Goal: Transaction & Acquisition: Purchase product/service

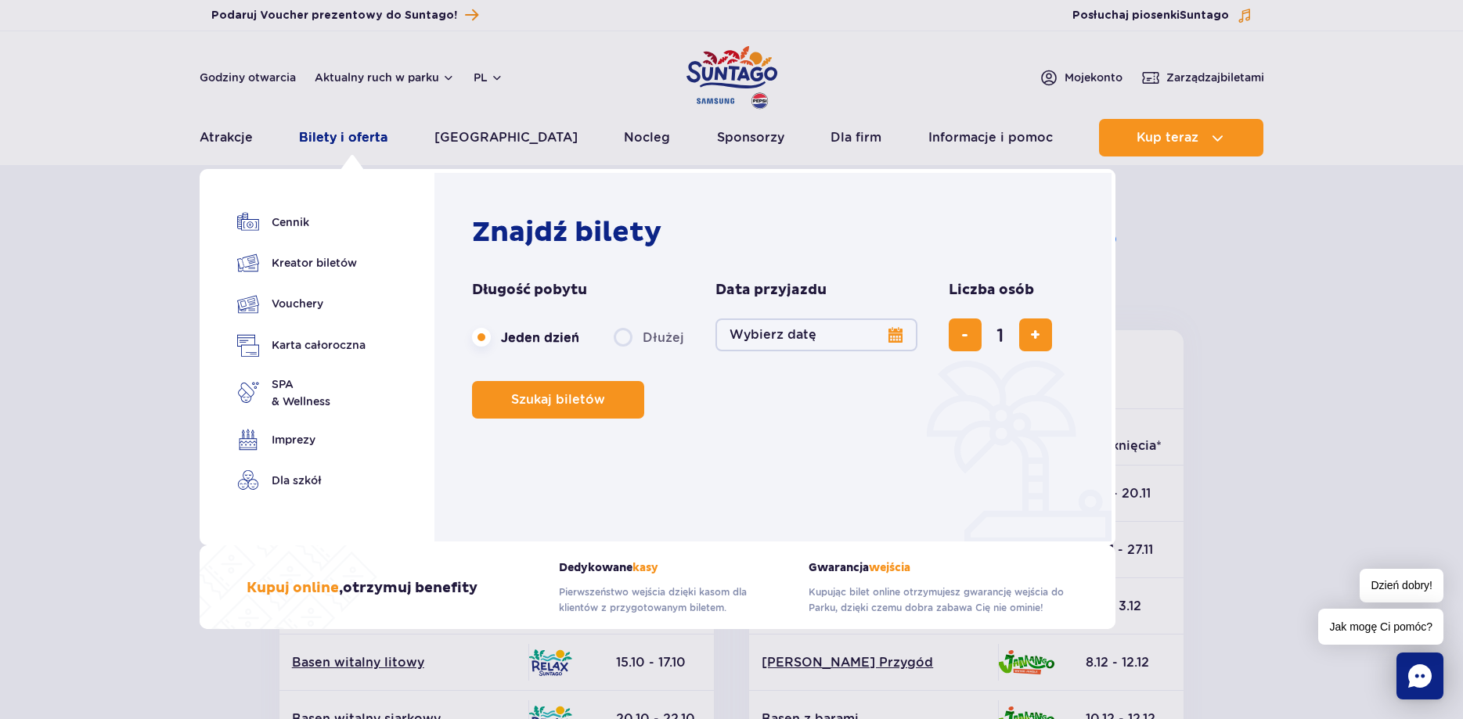
click at [346, 132] on link "Bilety i oferta" at bounding box center [343, 138] width 88 height 38
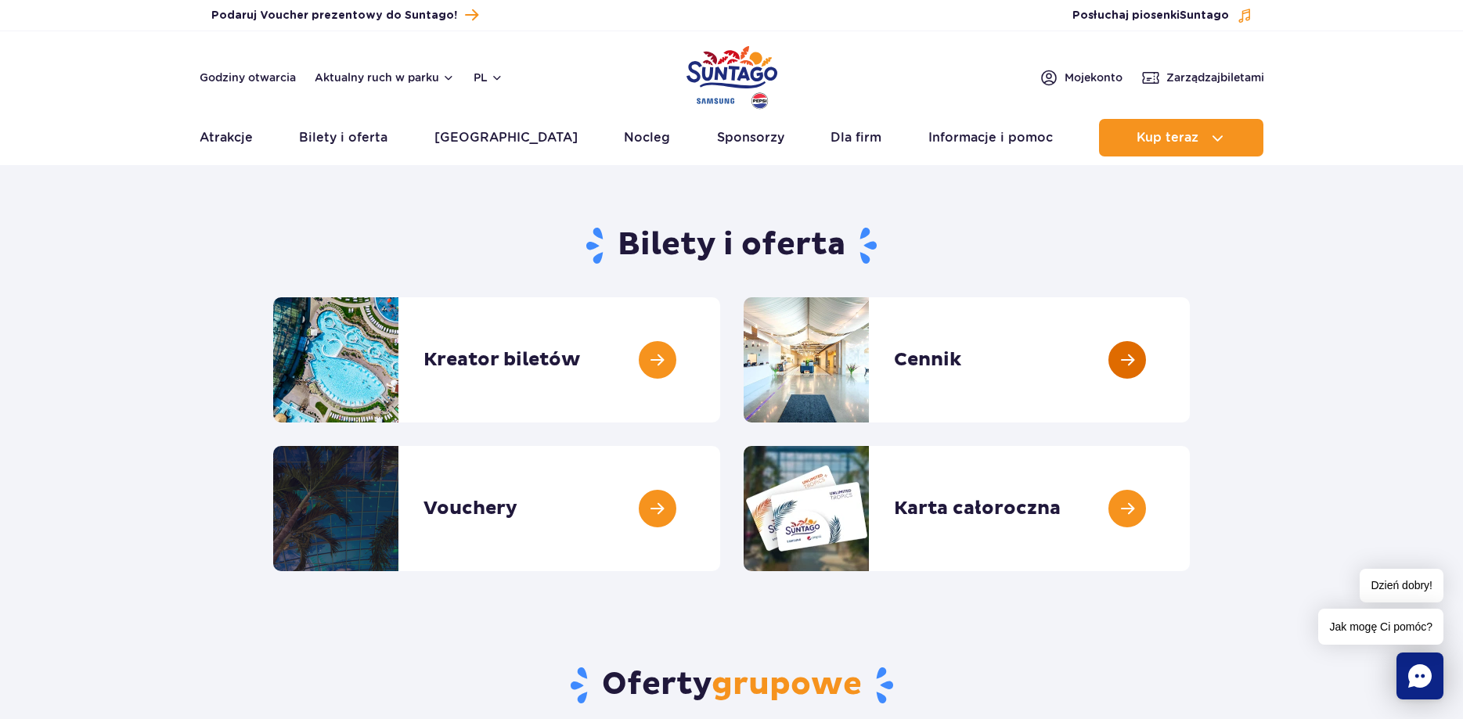
click at [1190, 358] on link at bounding box center [1190, 359] width 0 height 125
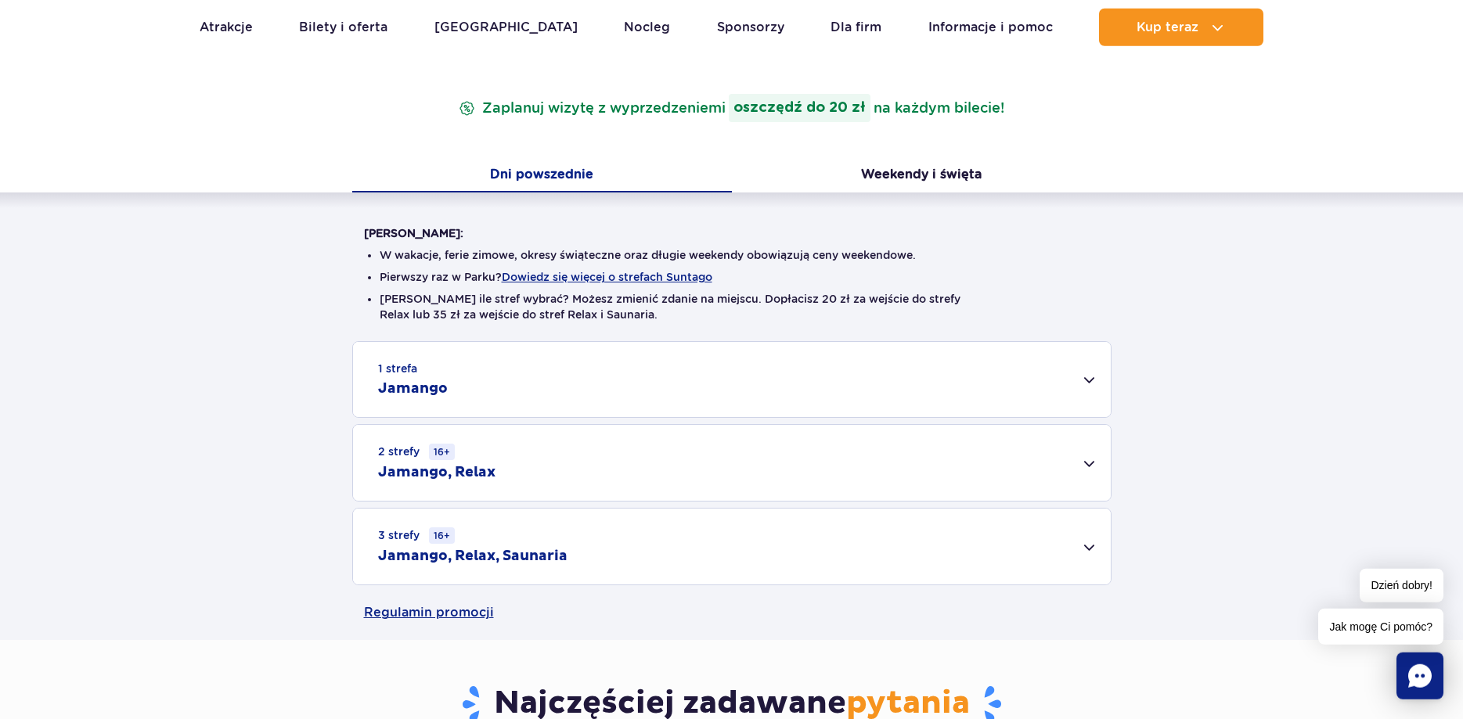
scroll to position [240, 0]
click at [486, 373] on div "1 strefa Jamango" at bounding box center [732, 378] width 758 height 75
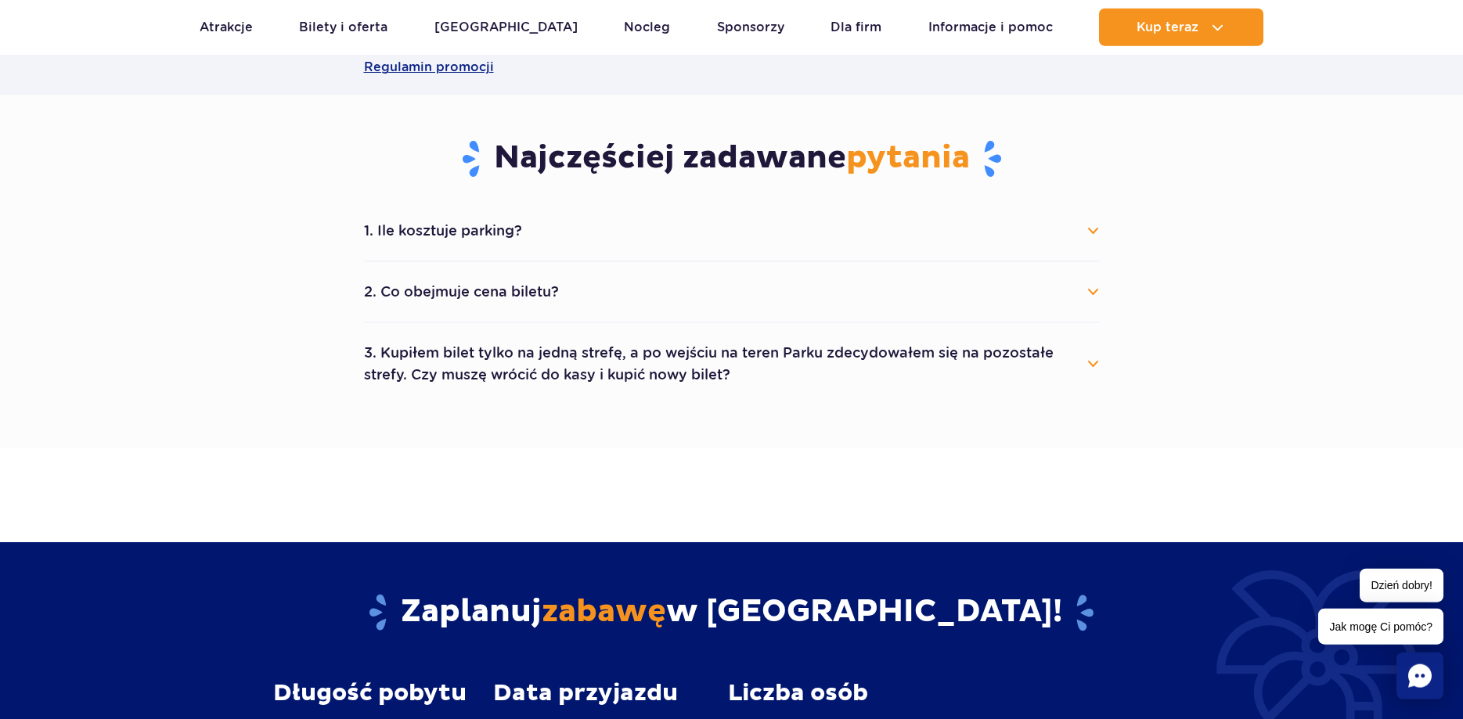
scroll to position [1357, 0]
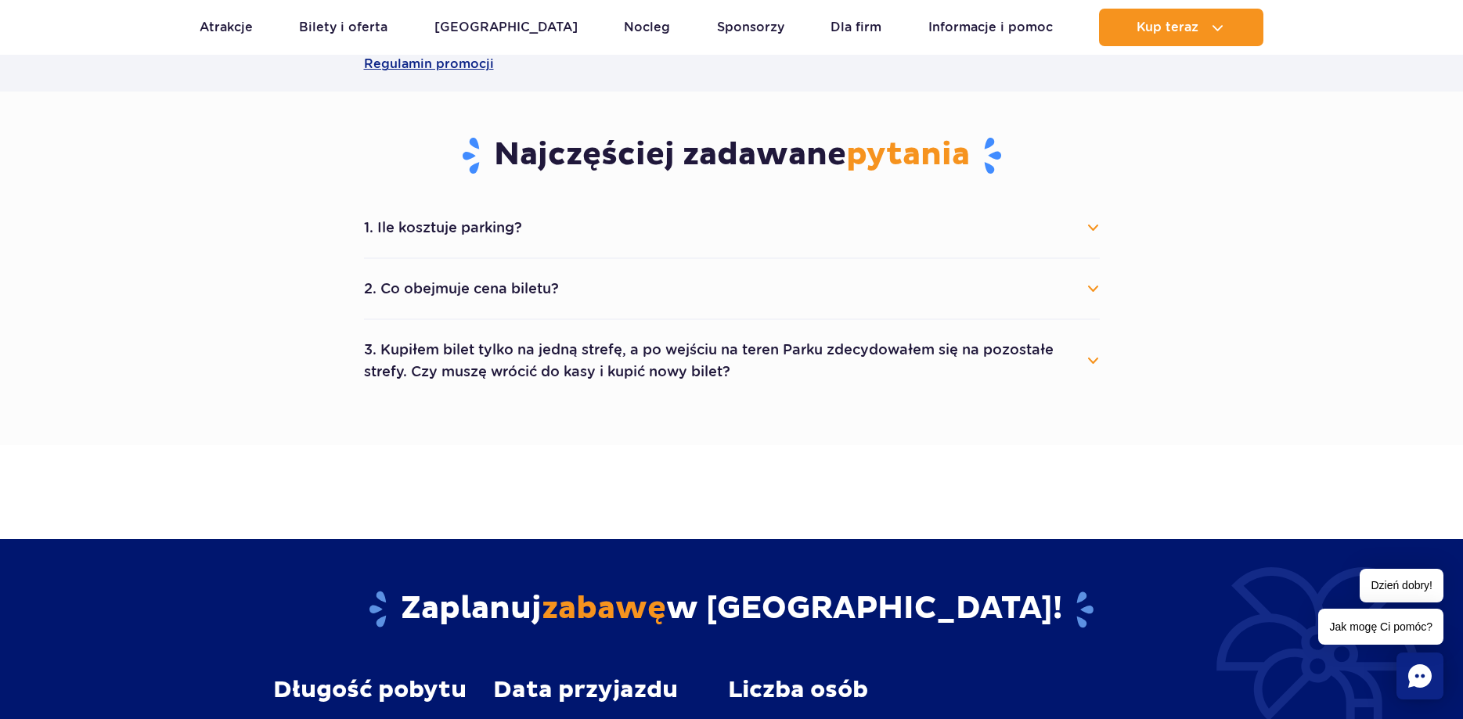
click at [498, 228] on button "1. Ile kosztuje parking?" at bounding box center [732, 228] width 736 height 34
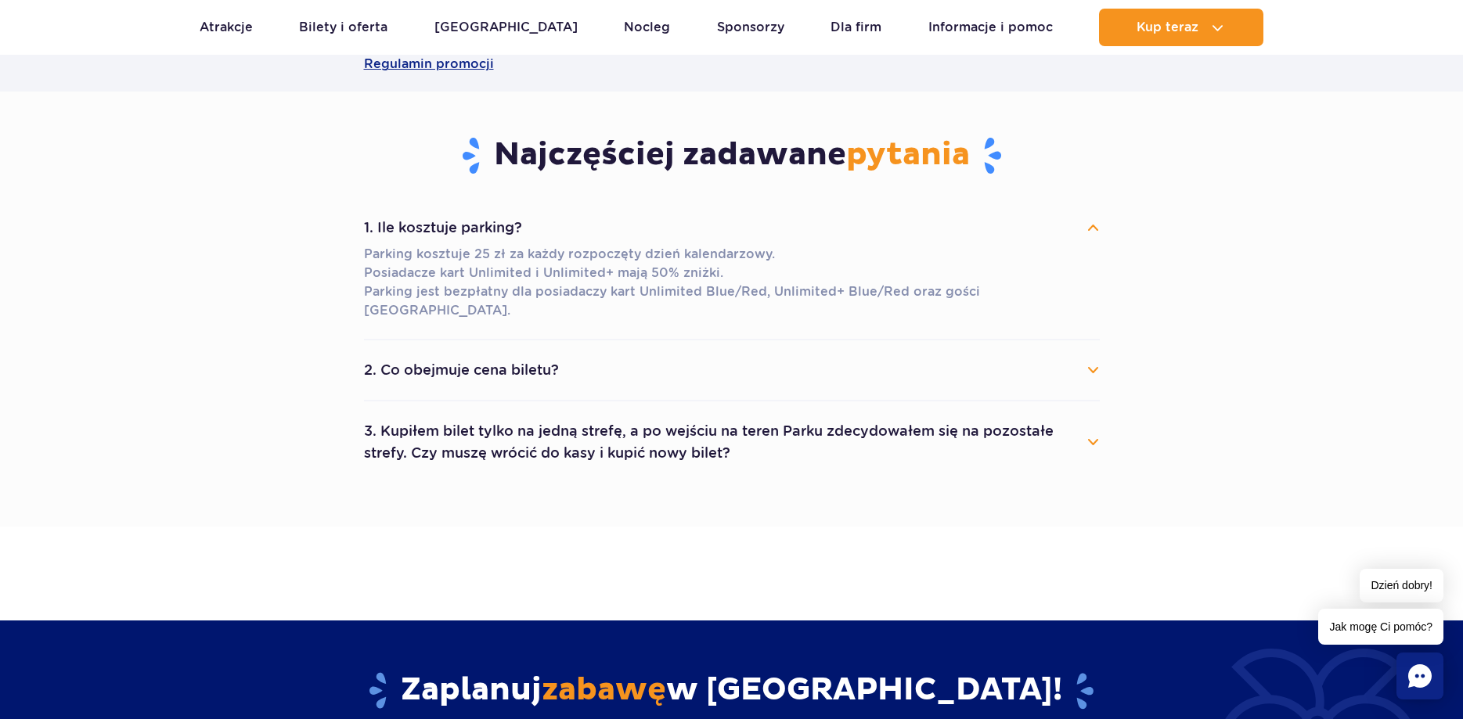
click at [535, 353] on button "2. Co obejmuje cena biletu?" at bounding box center [732, 370] width 736 height 34
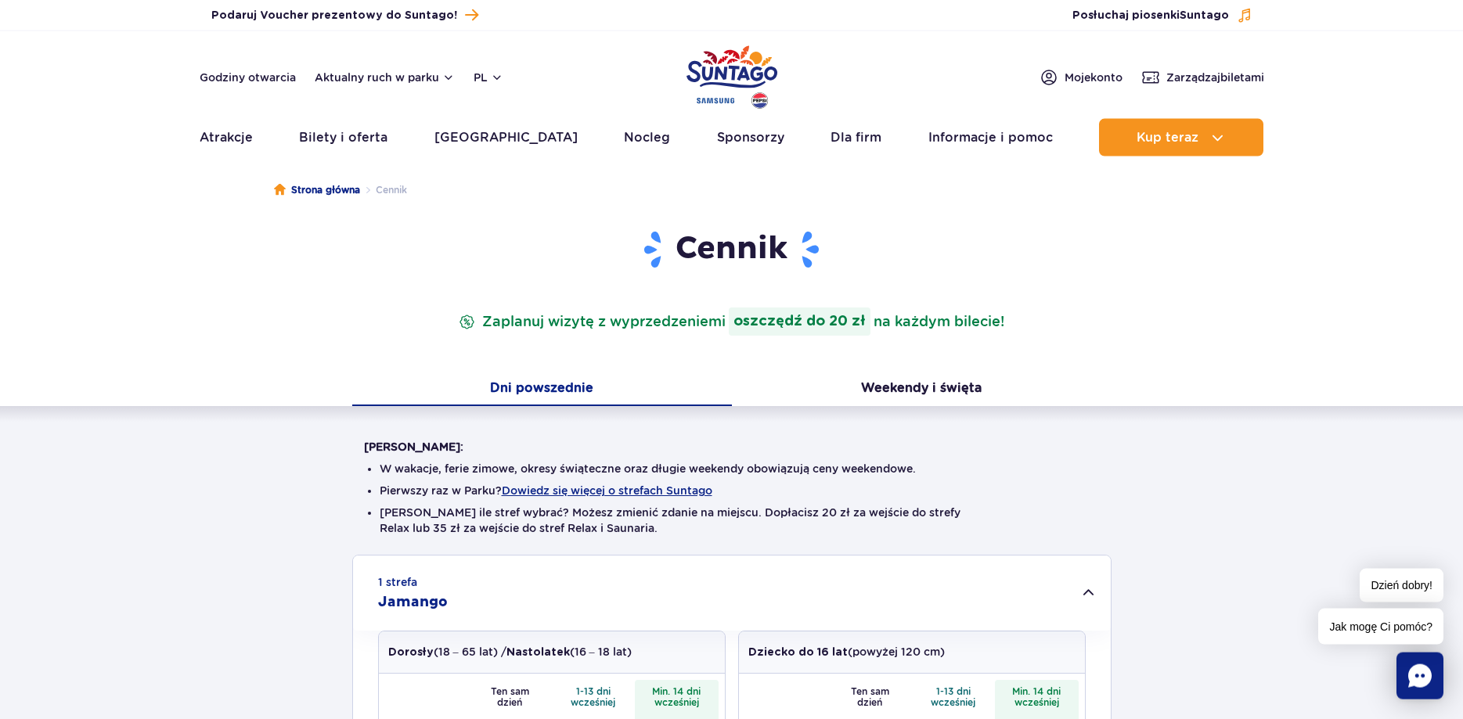
scroll to position [0, 0]
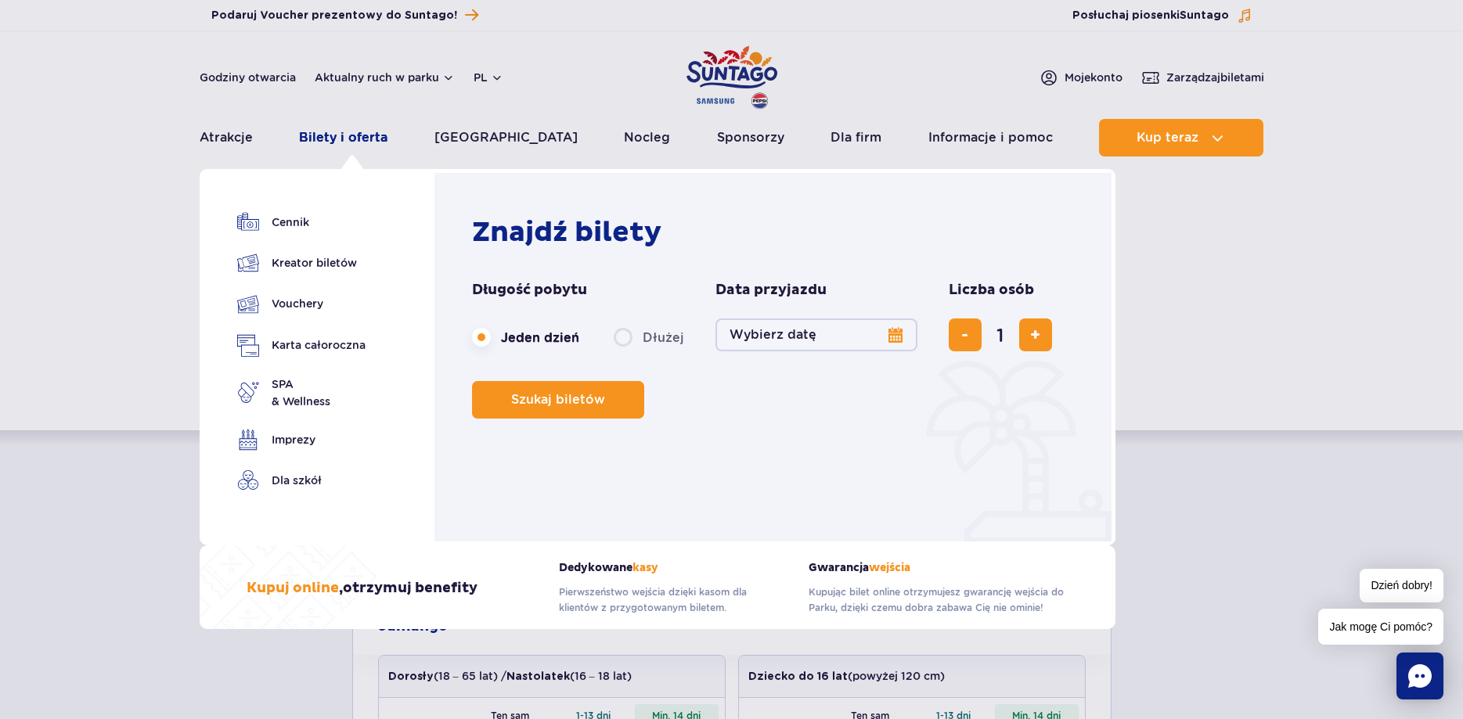
click at [351, 146] on link "Bilety i oferta" at bounding box center [343, 138] width 88 height 38
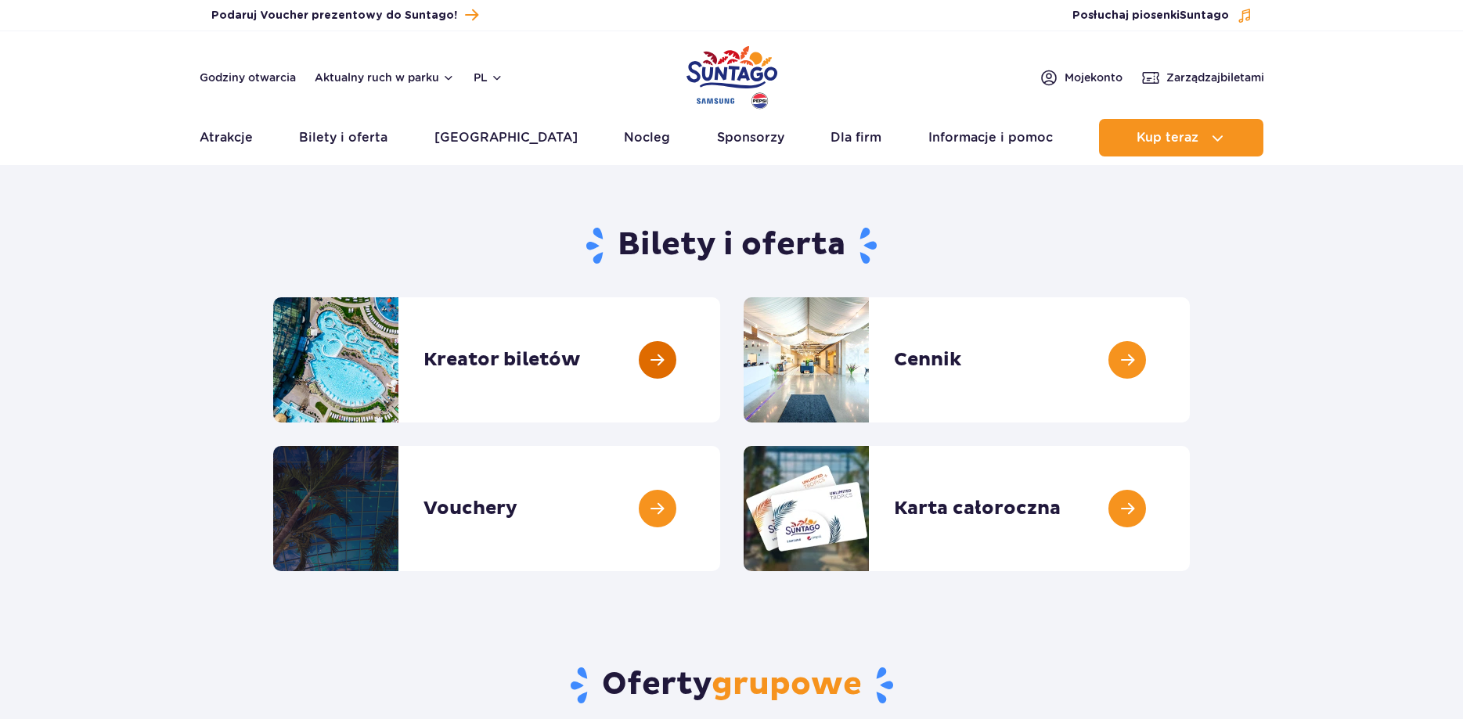
click at [720, 361] on link at bounding box center [720, 359] width 0 height 125
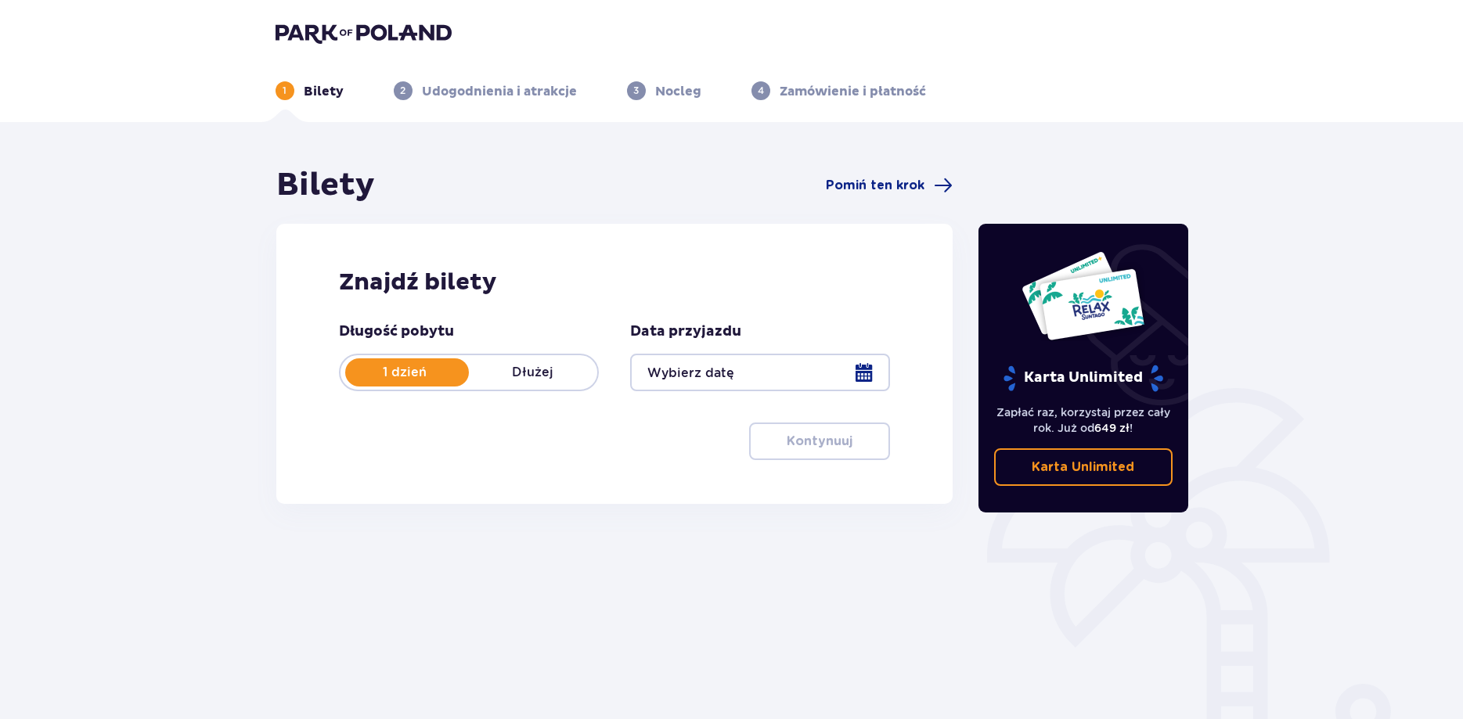
click at [857, 373] on div at bounding box center [760, 373] width 260 height 38
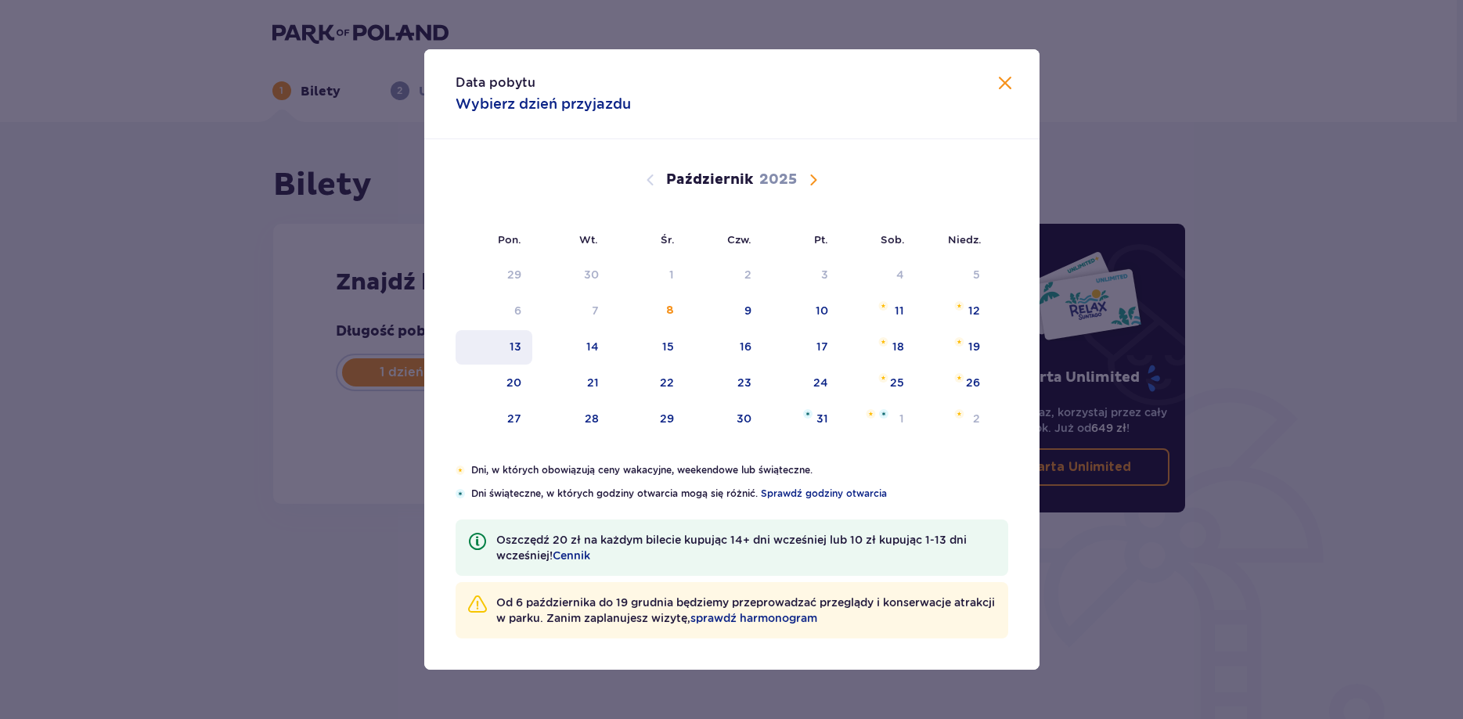
click at [517, 346] on div "13" at bounding box center [516, 347] width 12 height 16
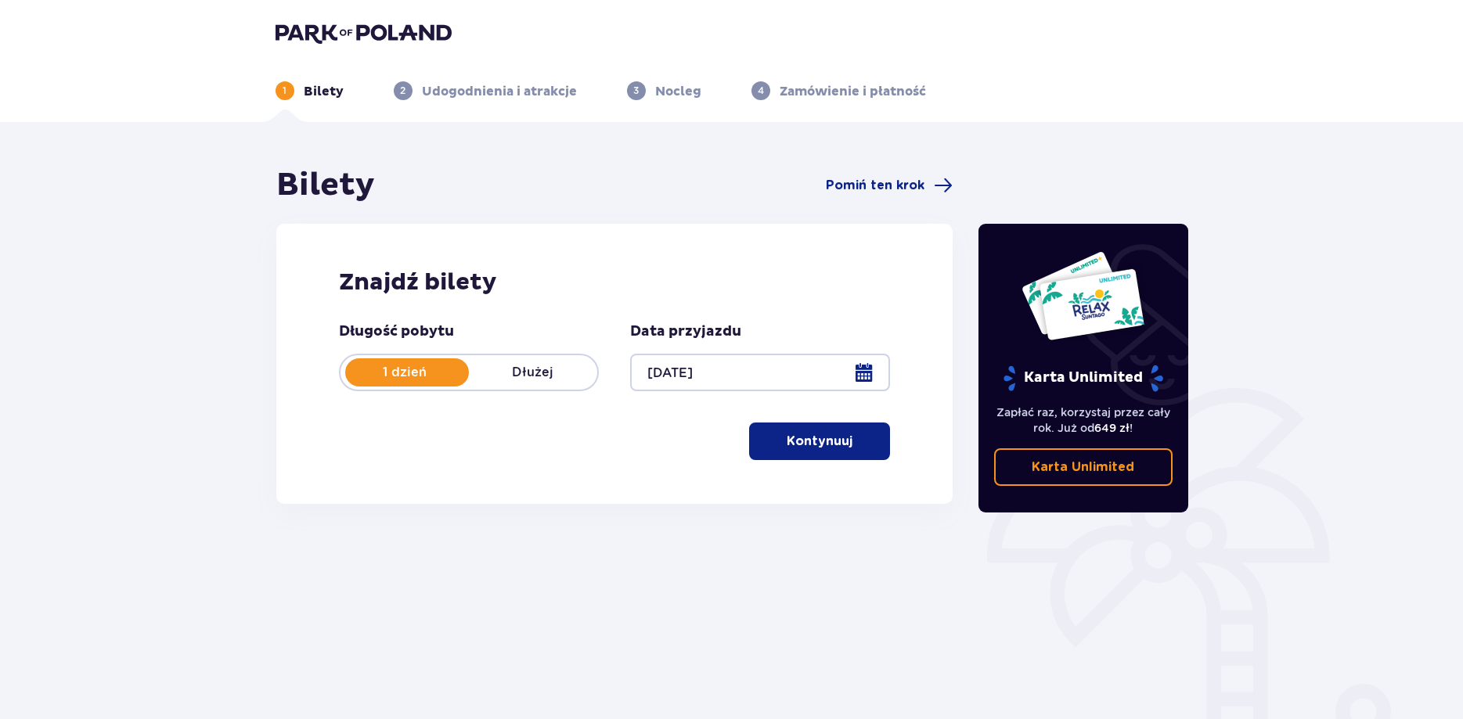
click at [869, 375] on div at bounding box center [760, 373] width 260 height 38
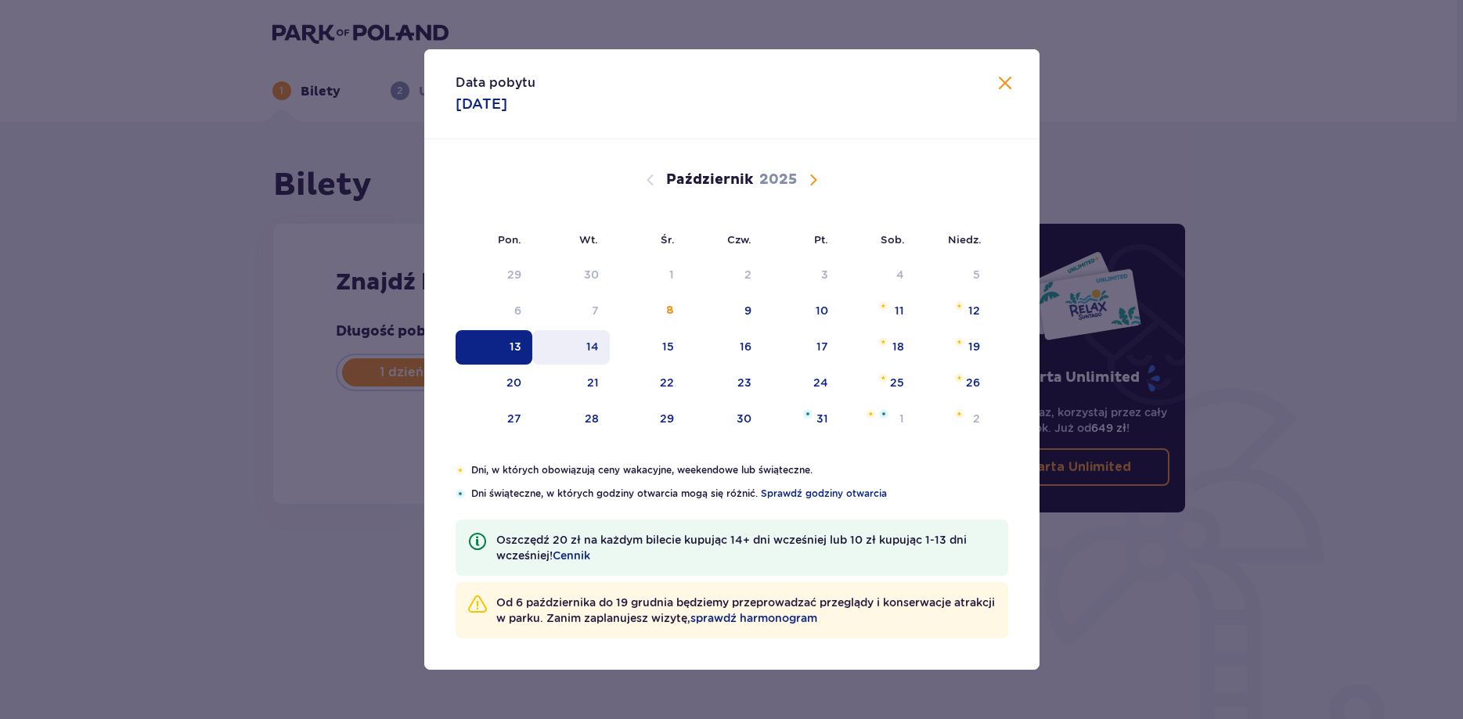
click at [600, 341] on div "14" at bounding box center [570, 347] width 77 height 34
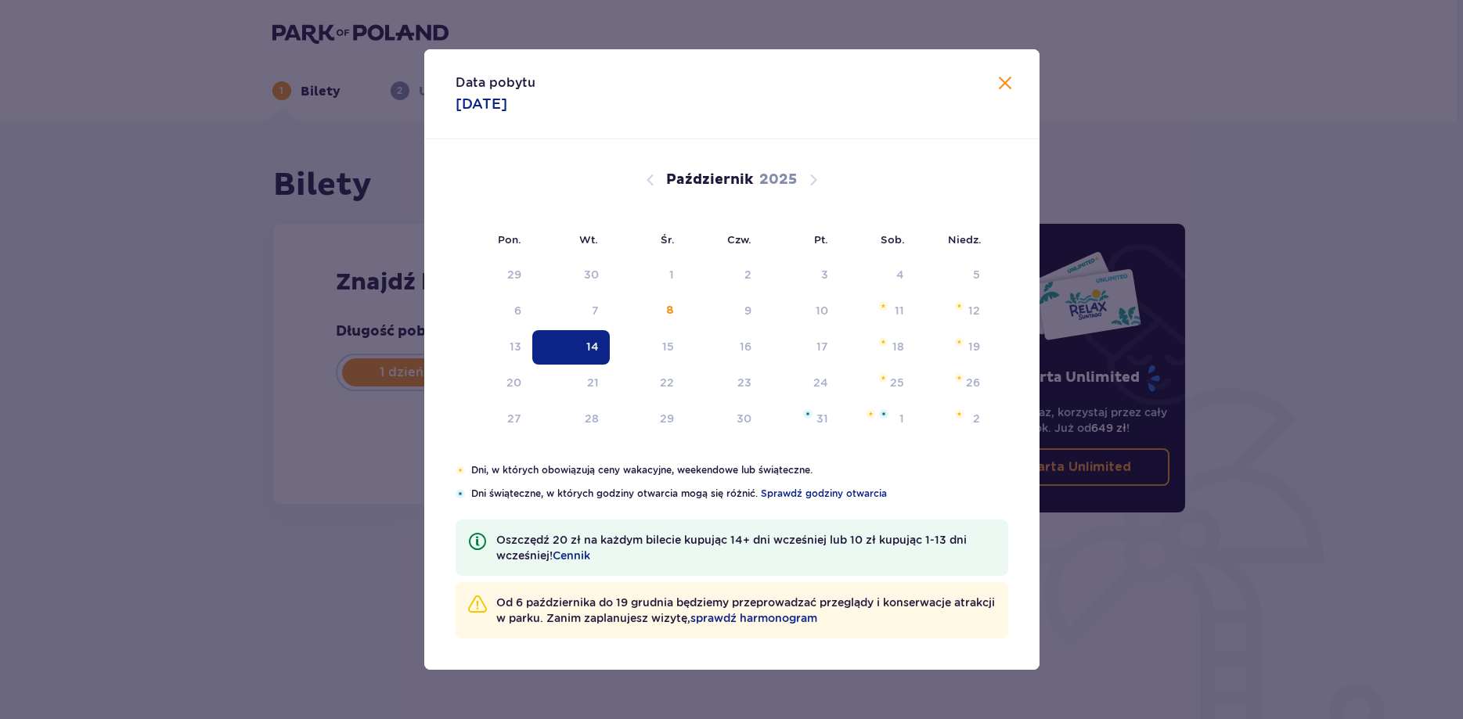
type input "[DATE]"
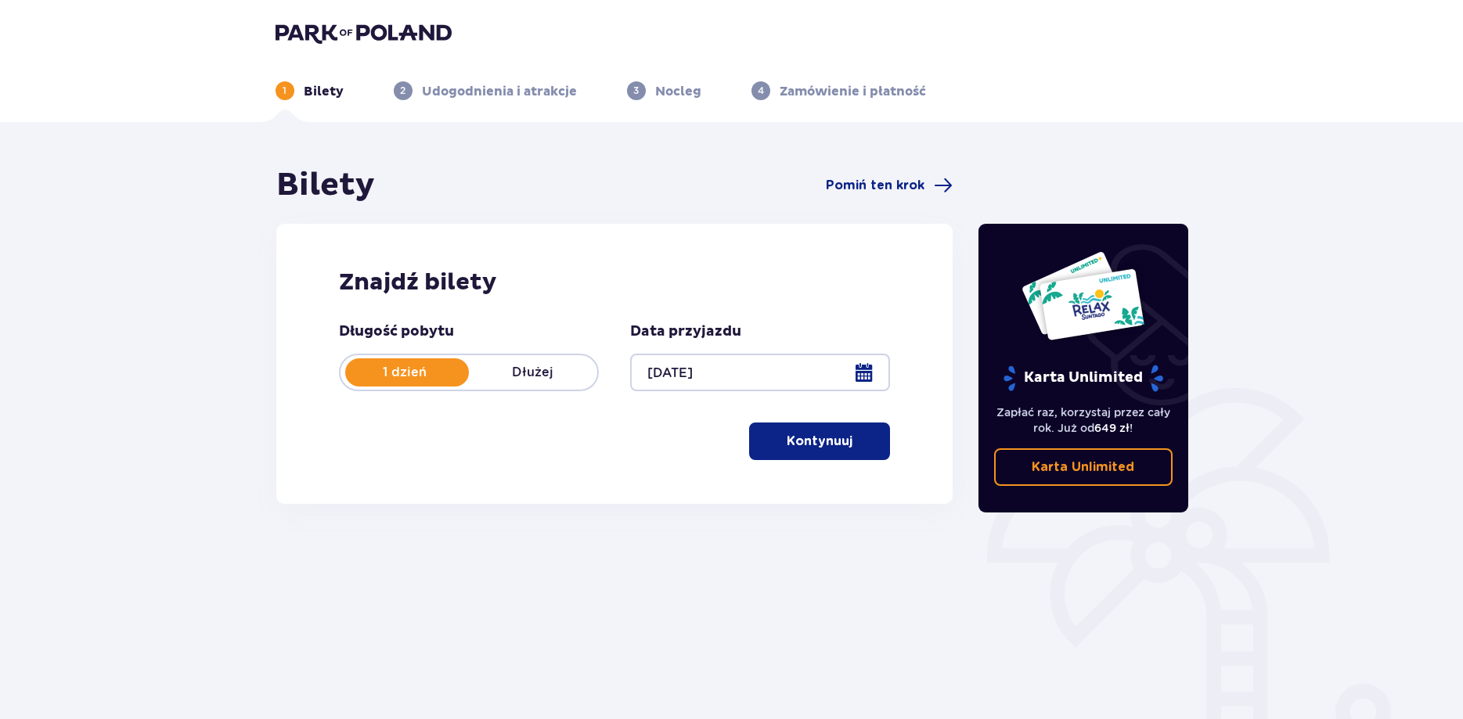
click at [873, 445] on button "Kontynuuj" at bounding box center [819, 442] width 141 height 38
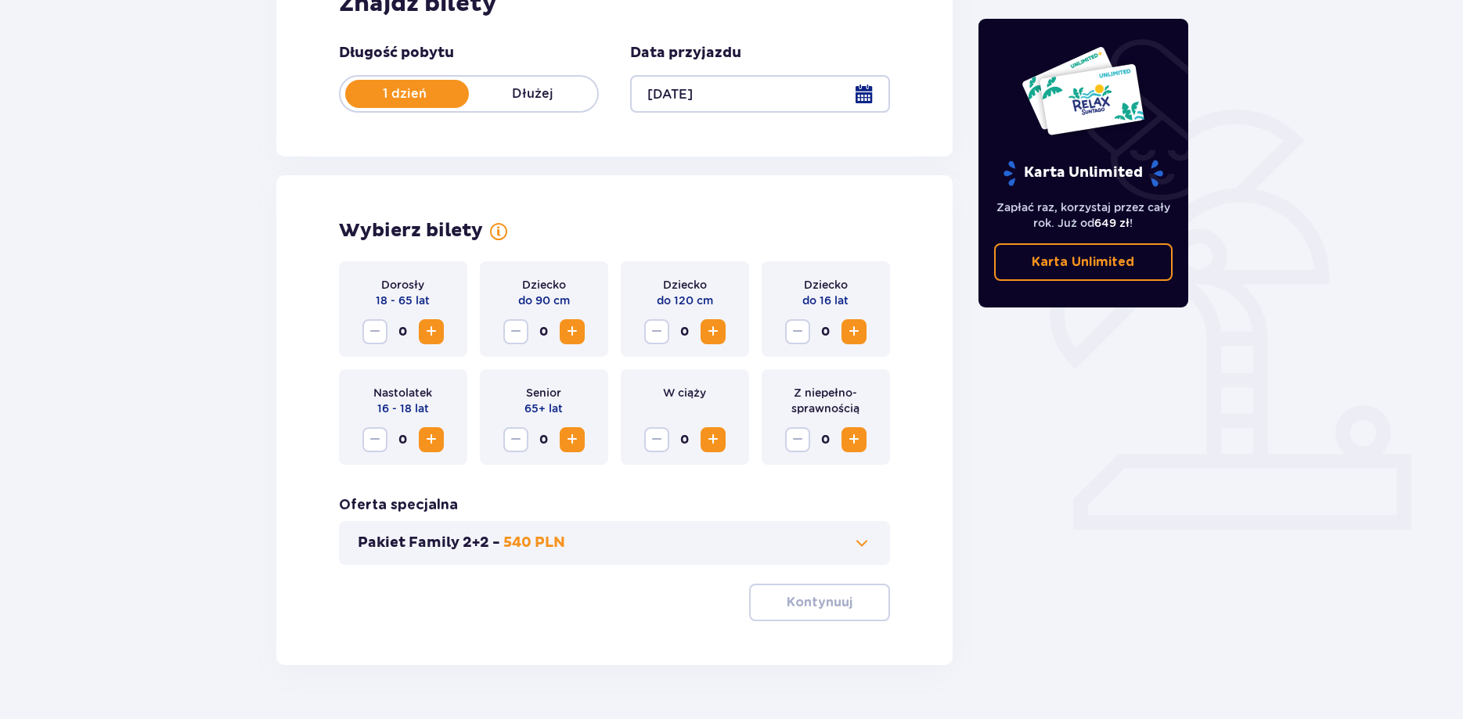
scroll to position [319, 0]
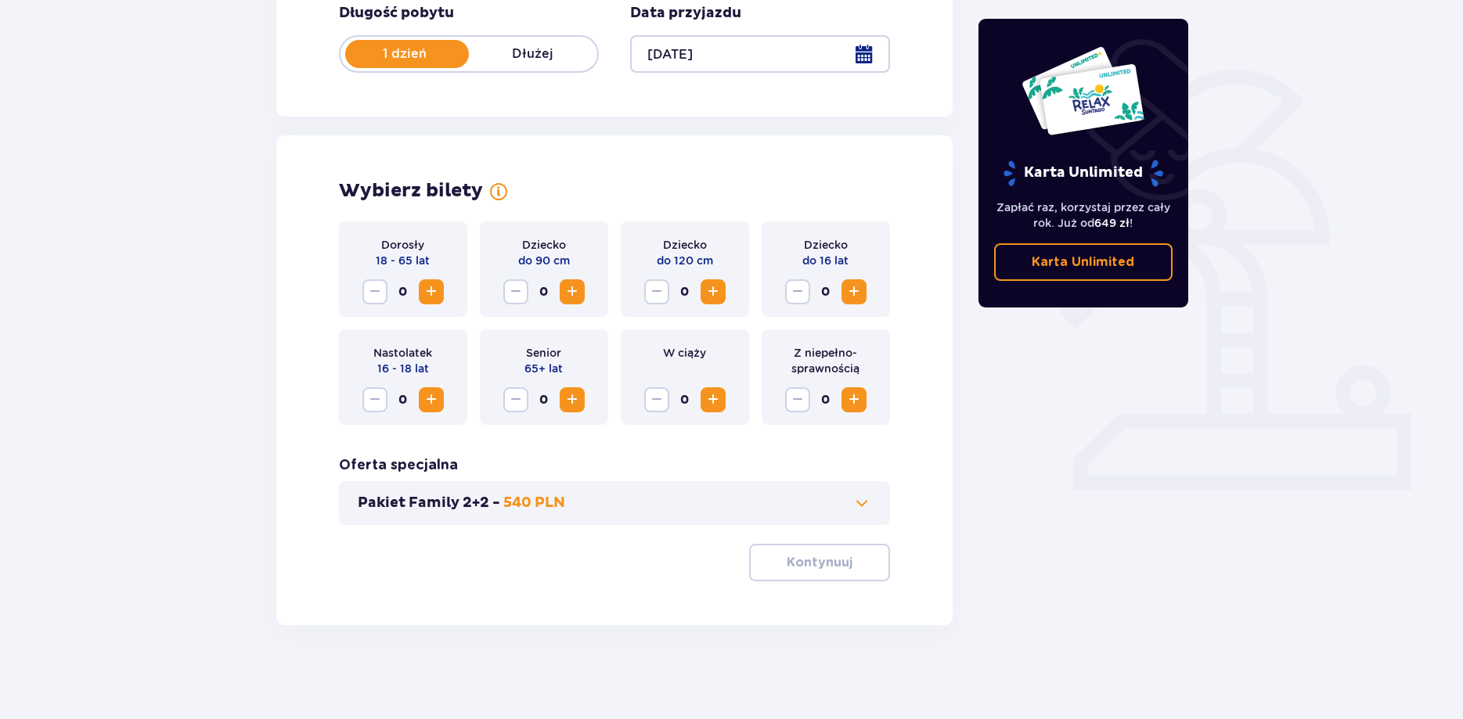
click at [856, 291] on span "Zwiększ" at bounding box center [854, 292] width 19 height 19
click at [424, 287] on span "Zwiększ" at bounding box center [431, 292] width 19 height 19
click at [849, 406] on span "Zwiększ" at bounding box center [854, 400] width 19 height 19
click at [852, 561] on span "button" at bounding box center [855, 562] width 19 height 19
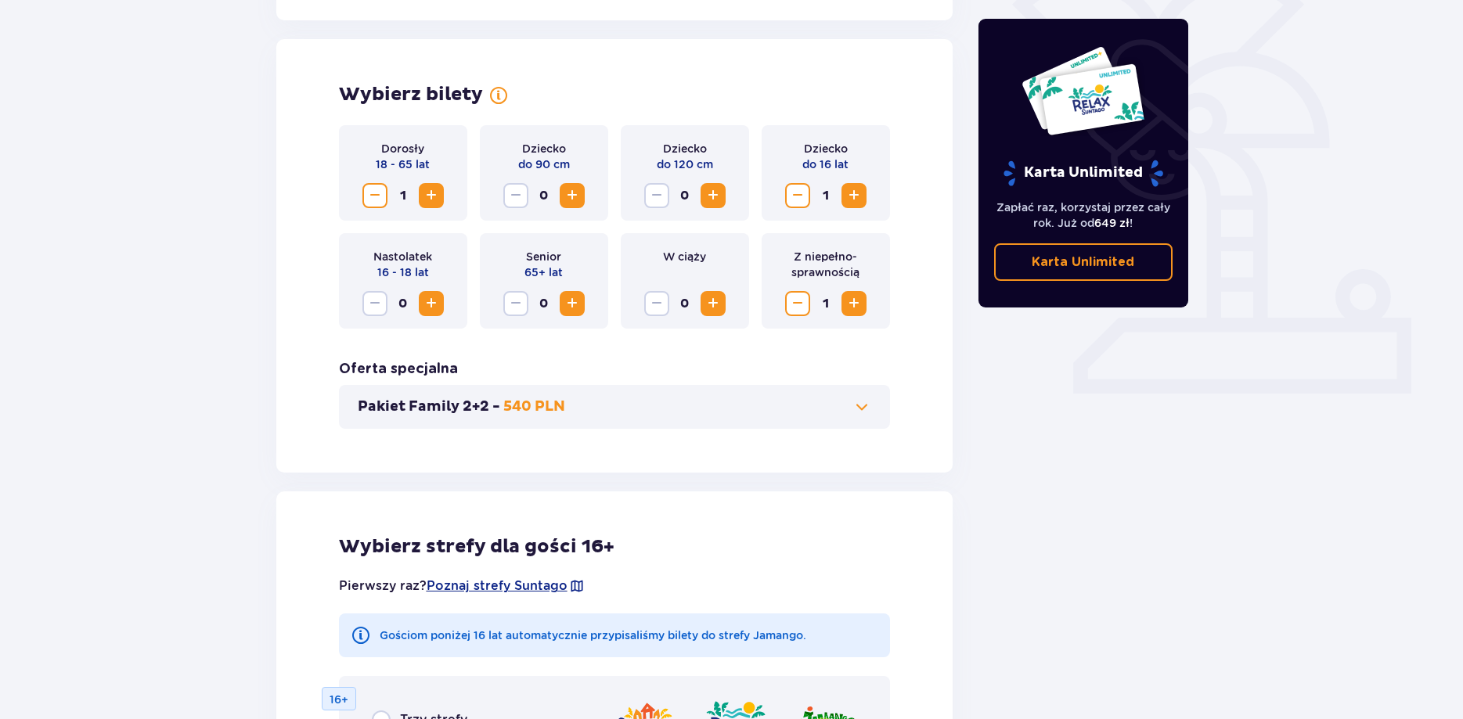
scroll to position [390, 0]
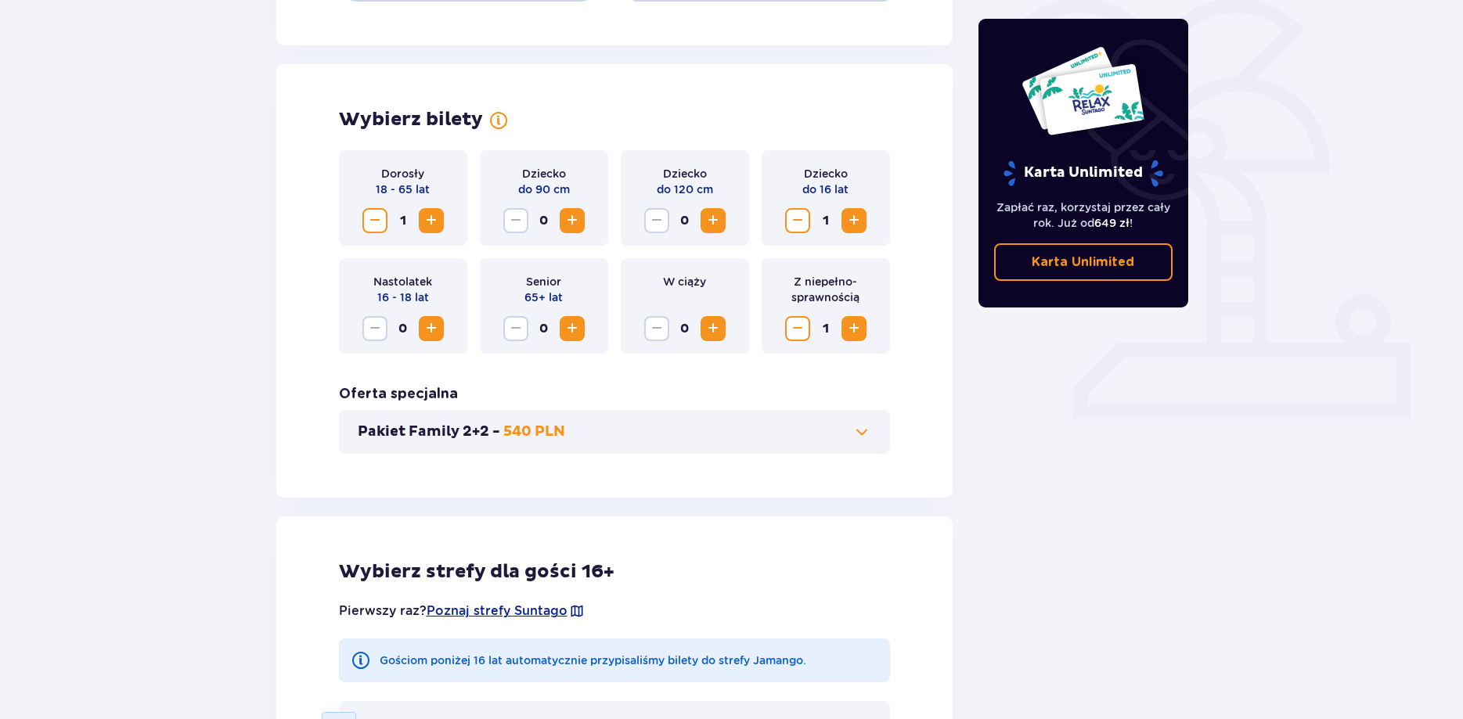
click at [855, 430] on span at bounding box center [861, 432] width 19 height 19
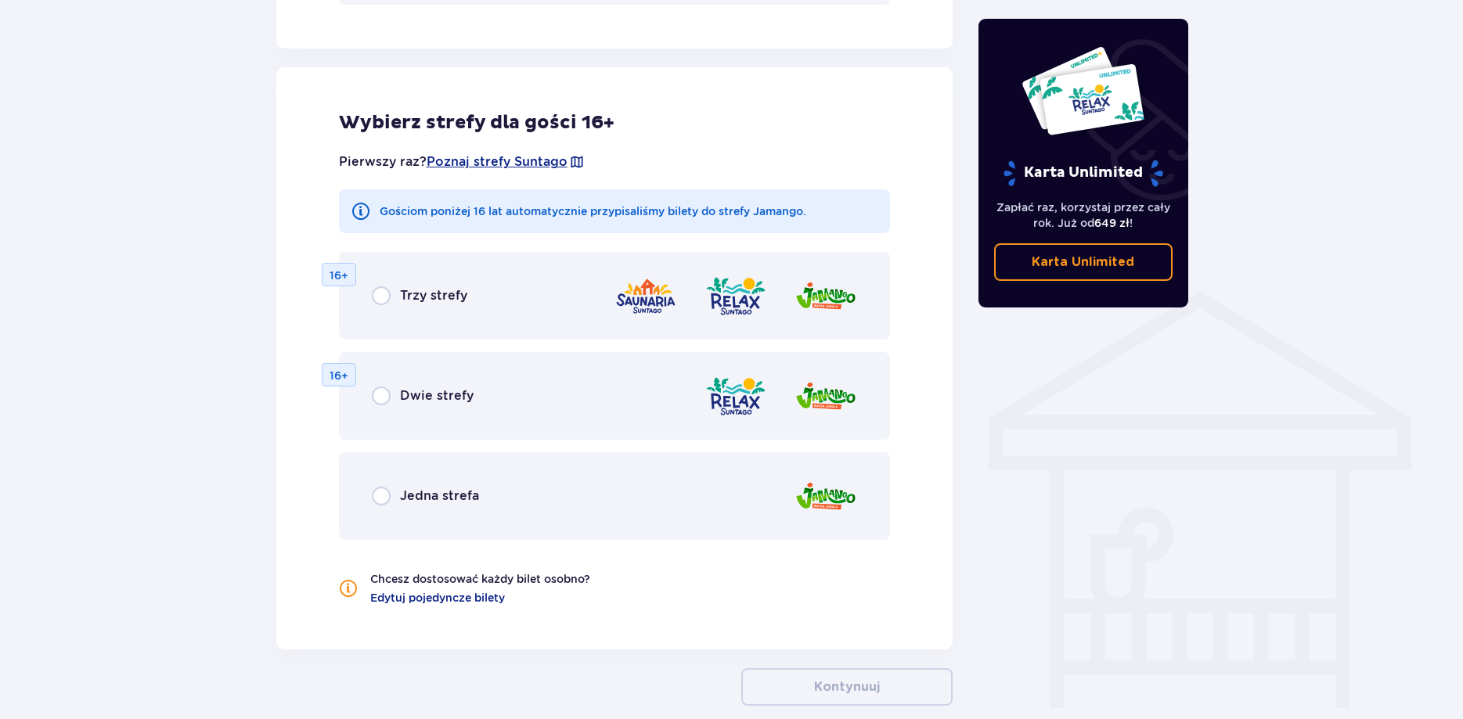
scroll to position [994, 0]
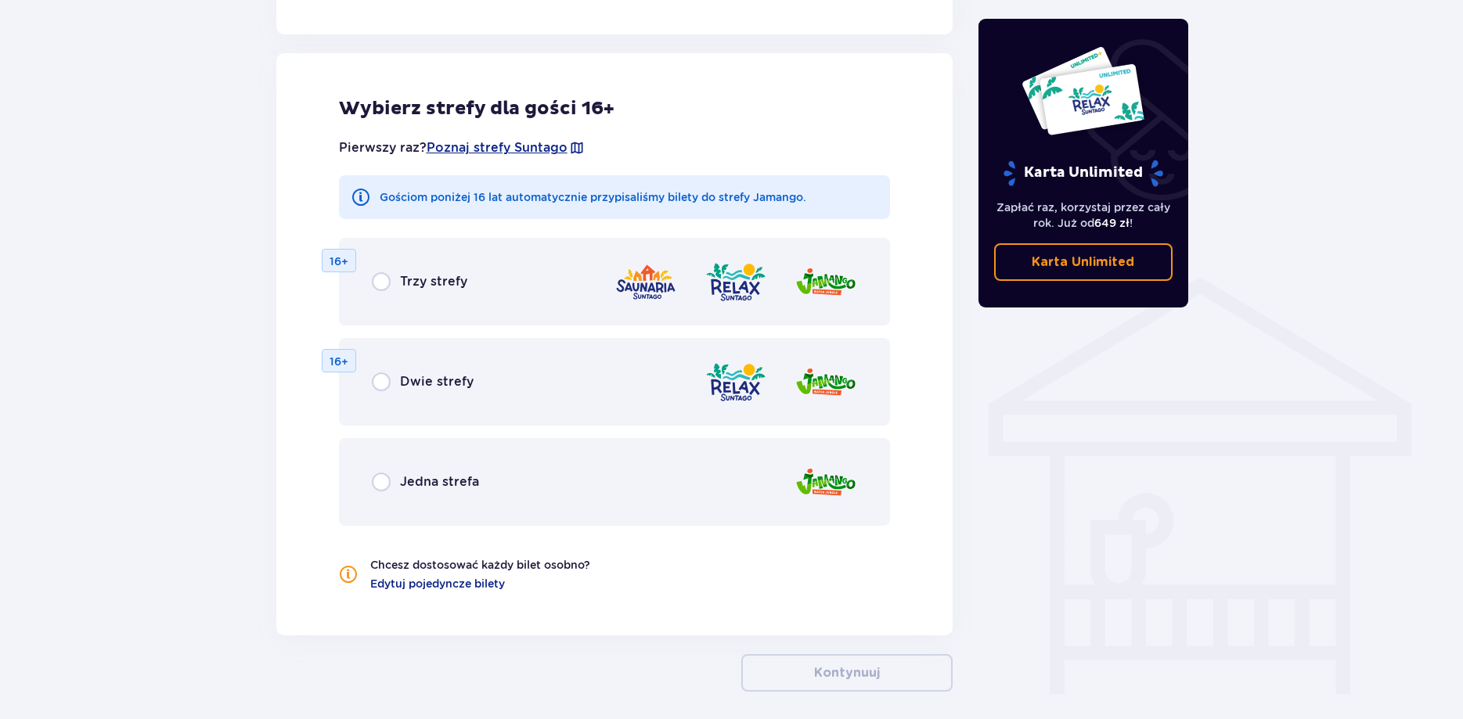
click at [377, 482] on input "radio" at bounding box center [381, 482] width 19 height 19
radio input "true"
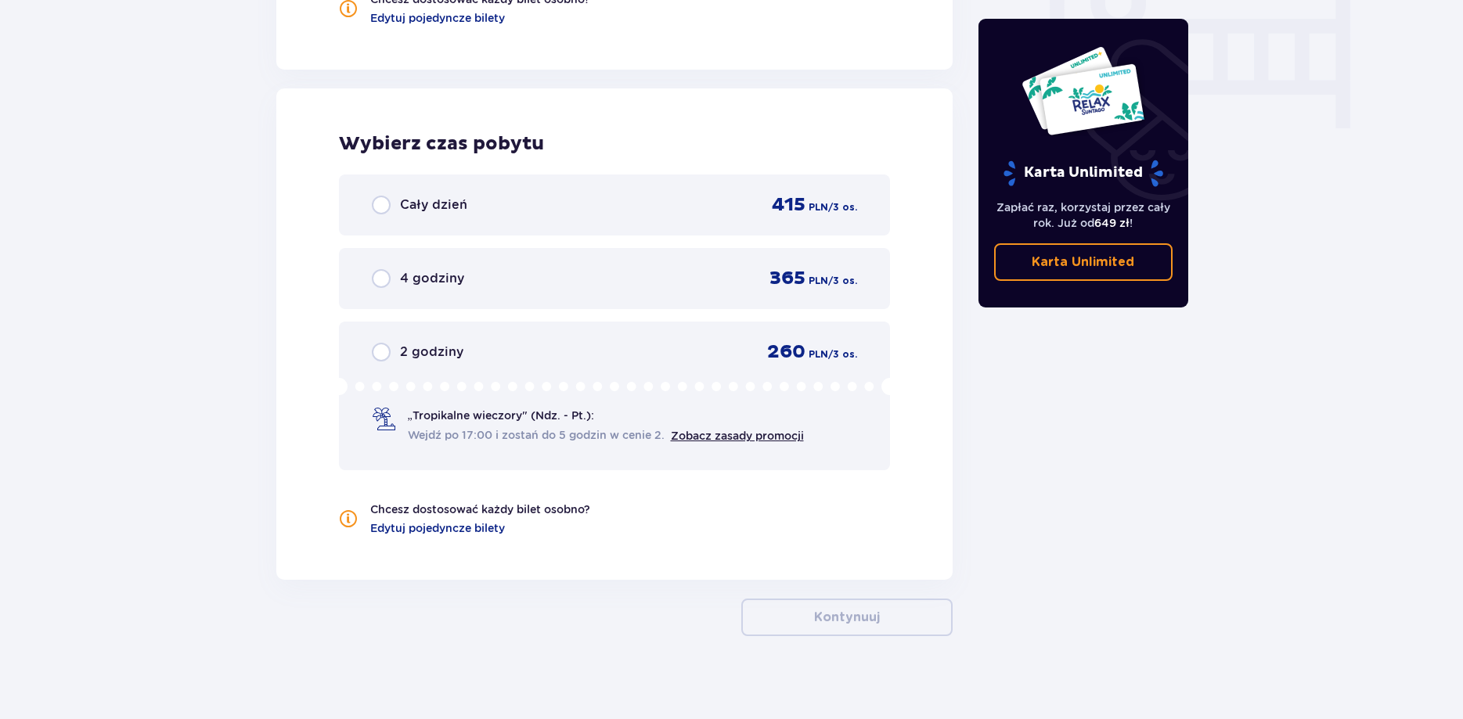
scroll to position [1571, 0]
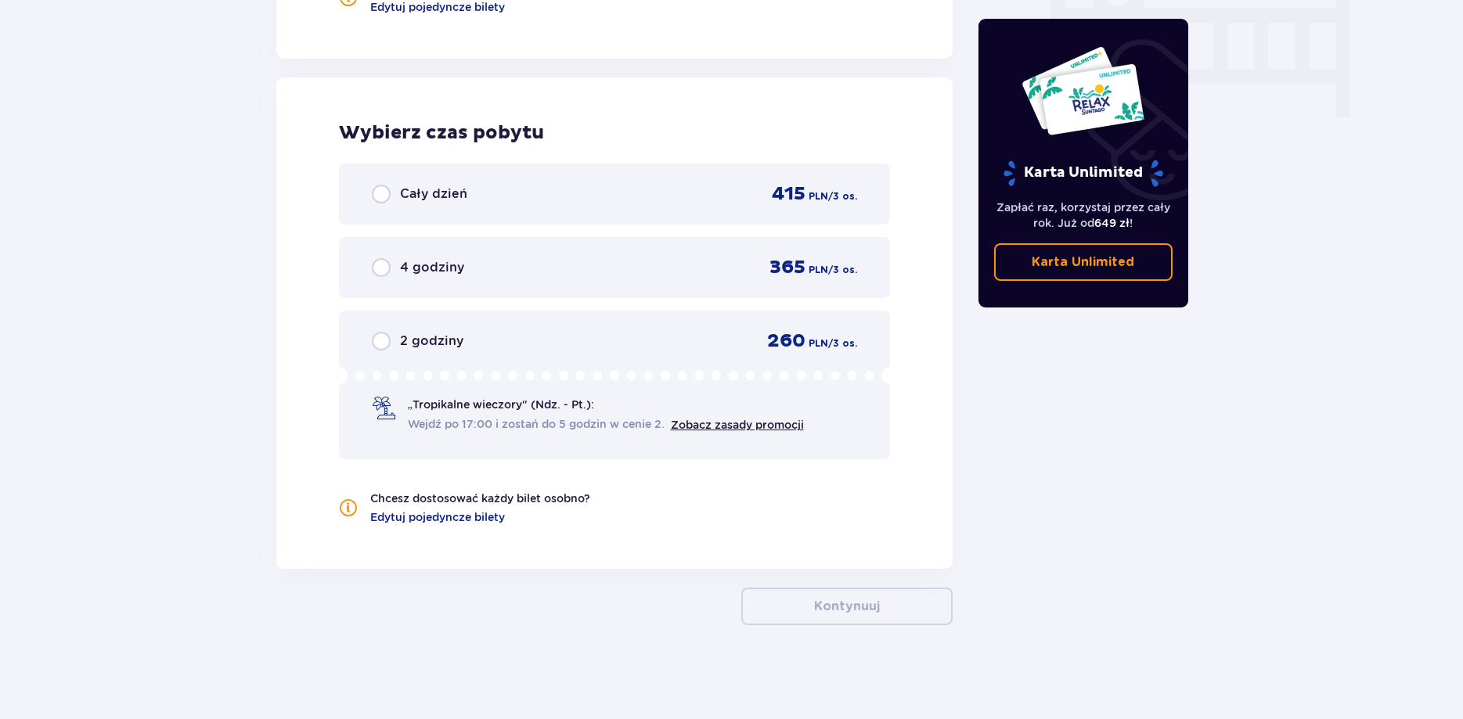
click at [385, 192] on input "radio" at bounding box center [381, 194] width 19 height 19
radio input "true"
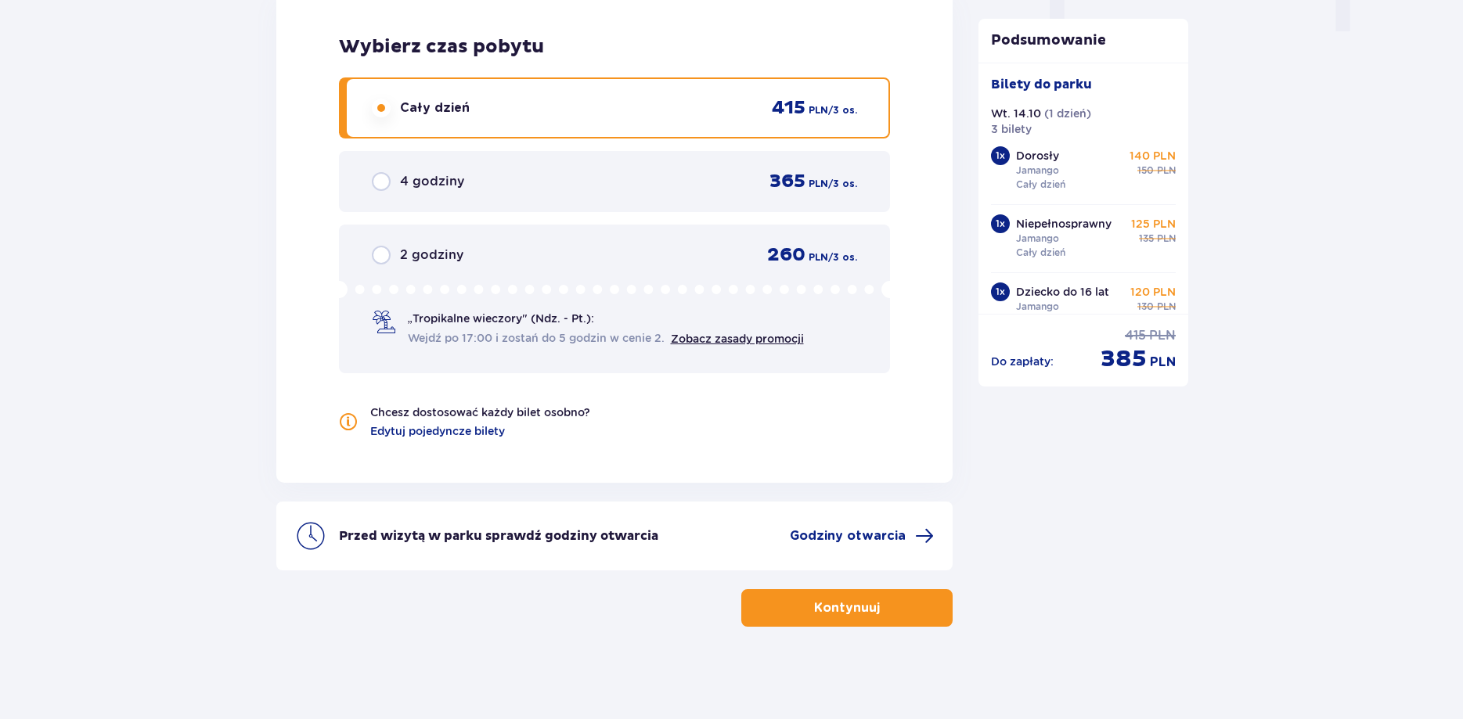
scroll to position [1659, 0]
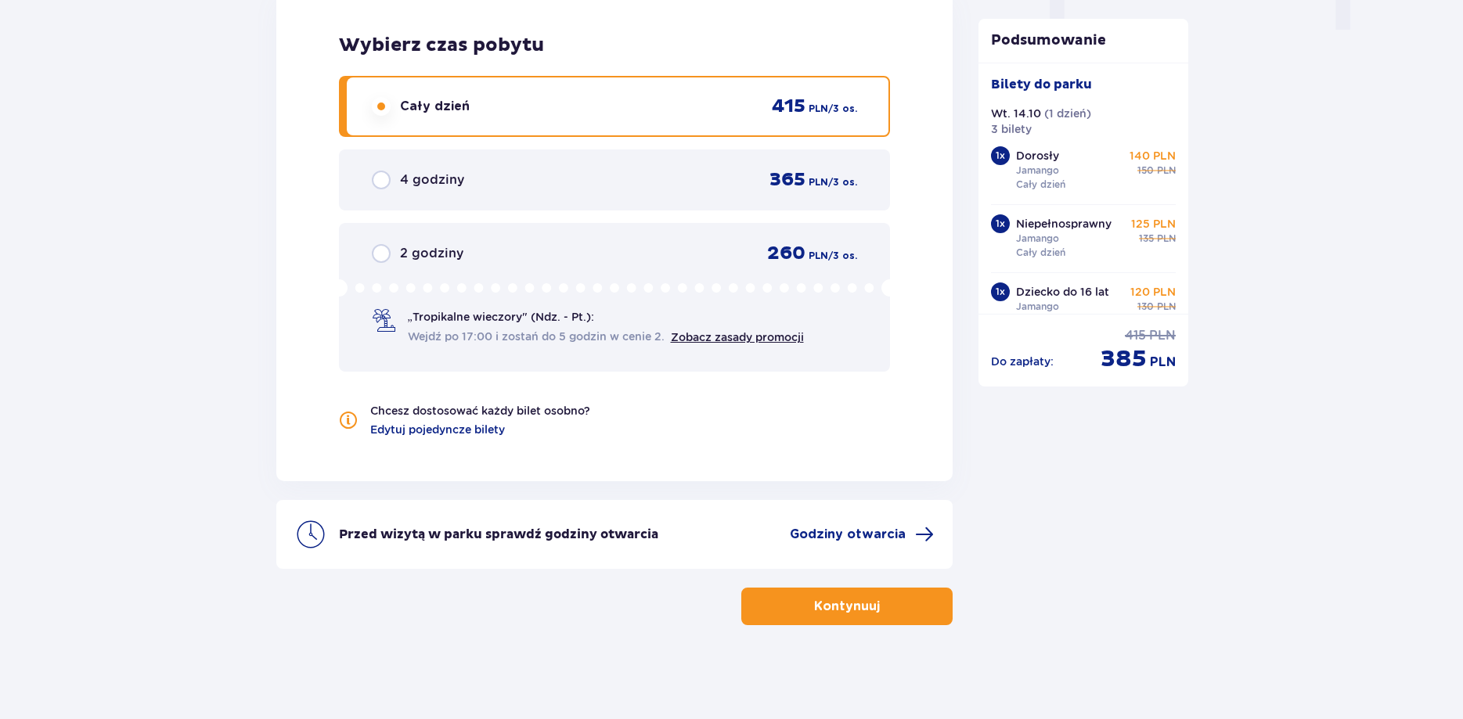
click at [733, 327] on div "„Tropikalne wieczory" (Ndz. - Pt.): Wejdź po 17:00 i zostań do 5 godzin w cenie…" at bounding box center [606, 327] width 396 height 36
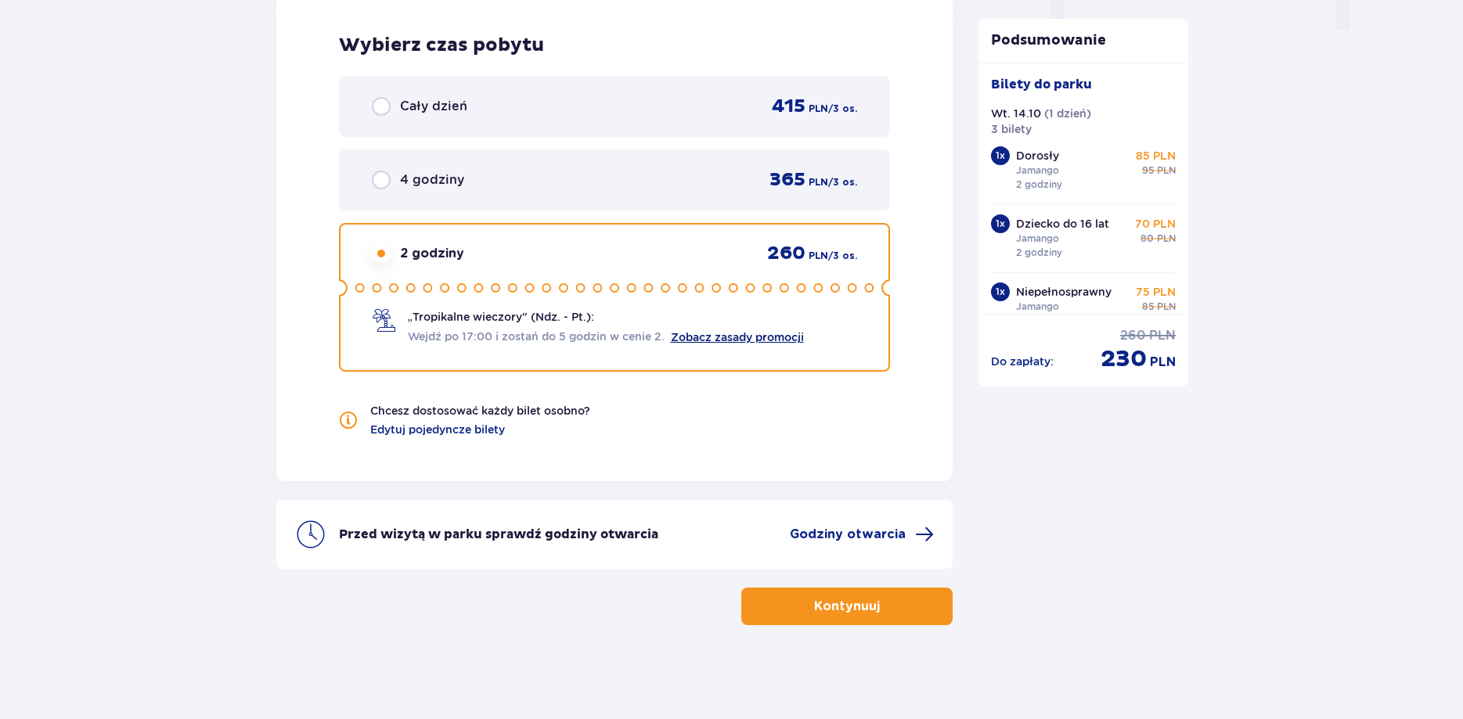
click at [725, 338] on link "Zobacz zasady promocji" at bounding box center [737, 337] width 133 height 13
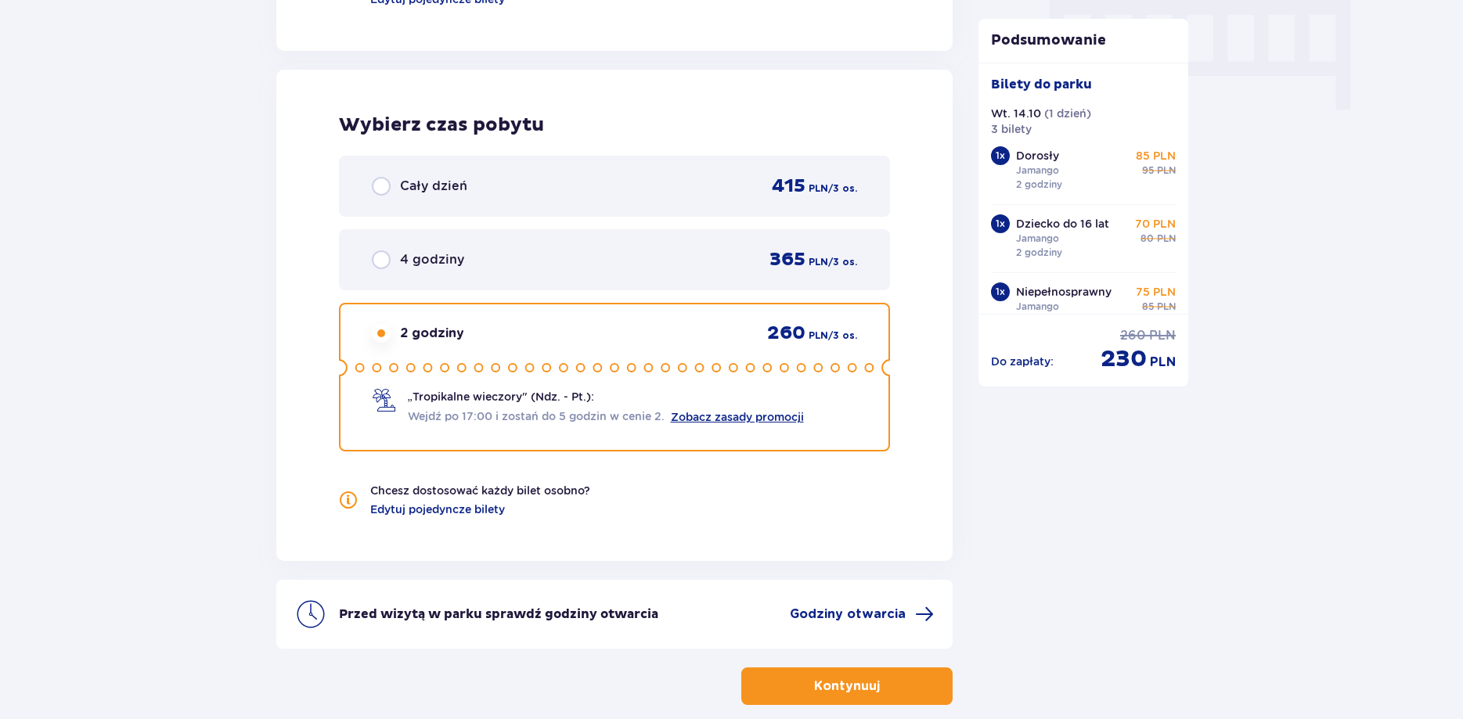
scroll to position [1499, 0]
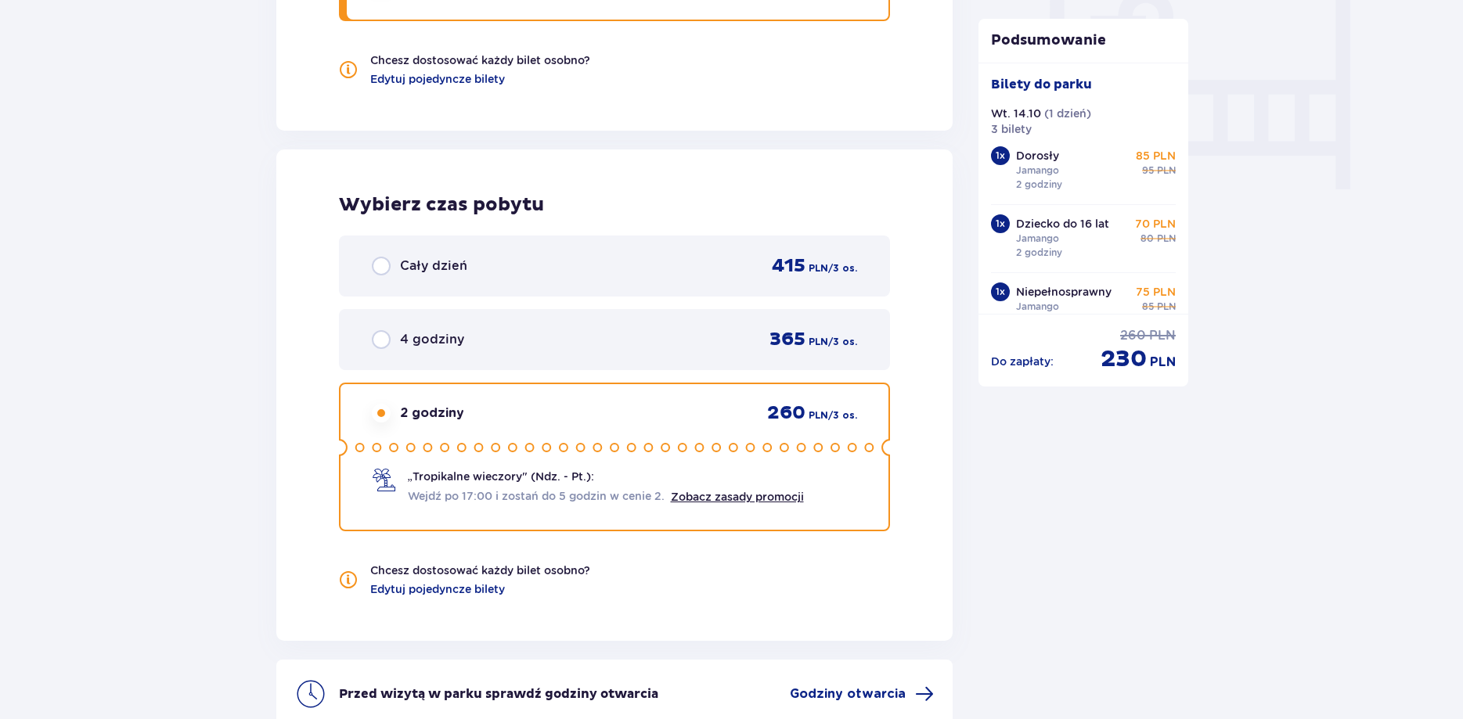
click at [387, 260] on input "radio" at bounding box center [381, 266] width 19 height 19
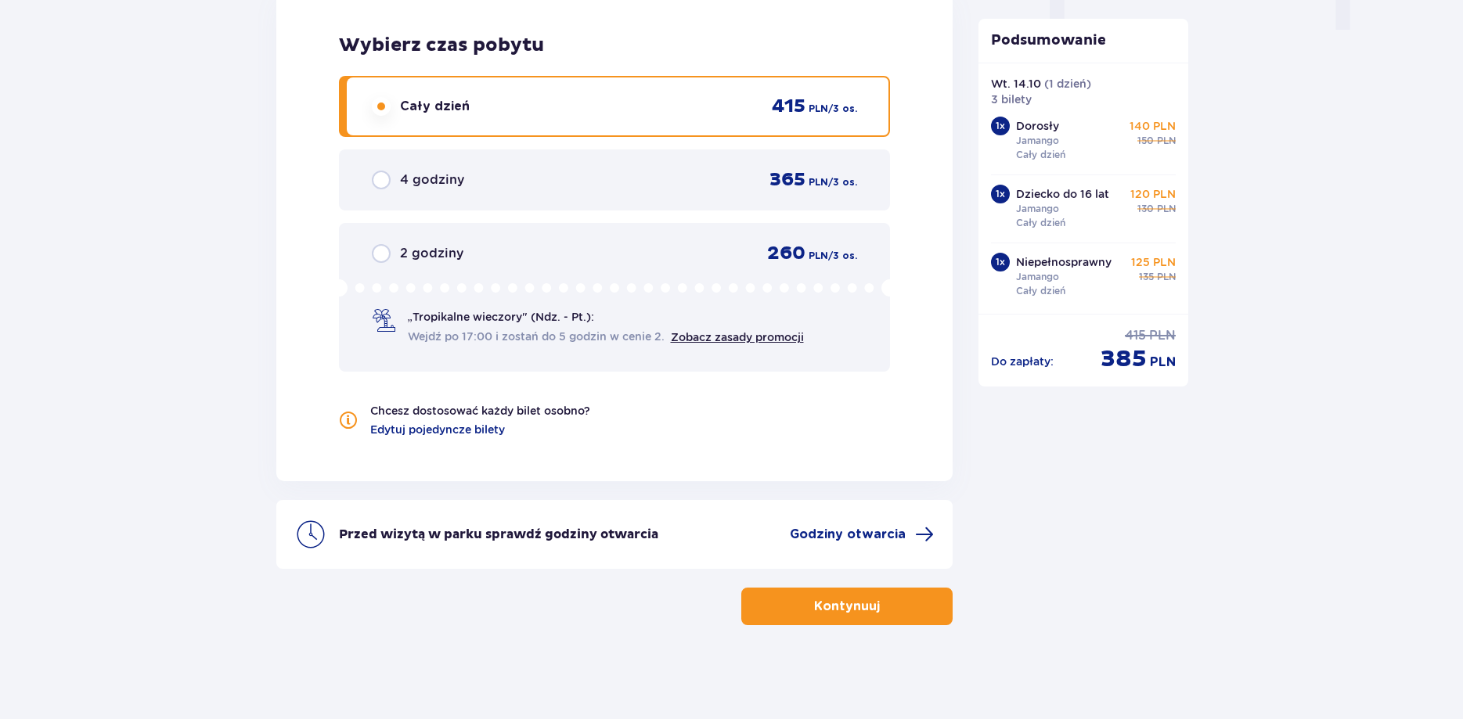
scroll to position [0, 0]
